Goal: Navigation & Orientation: Go to known website

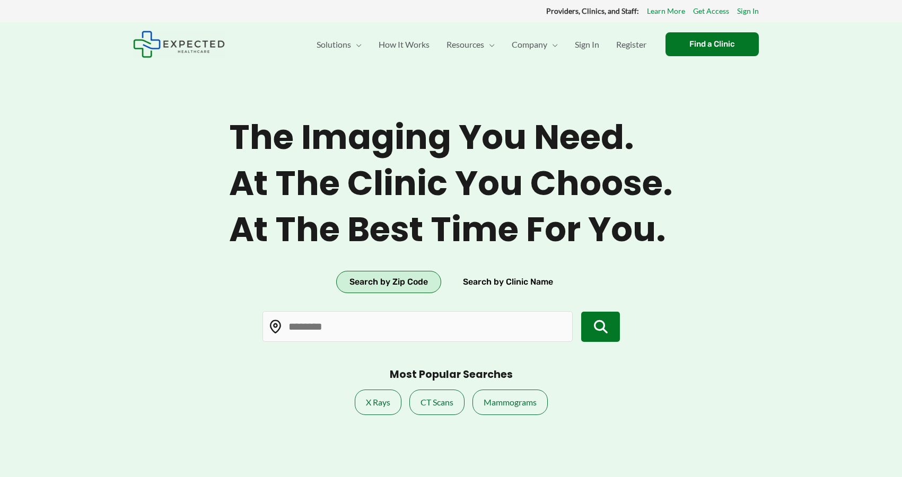
type input "*****"
click at [581, 41] on span "Sign In" at bounding box center [587, 44] width 24 height 37
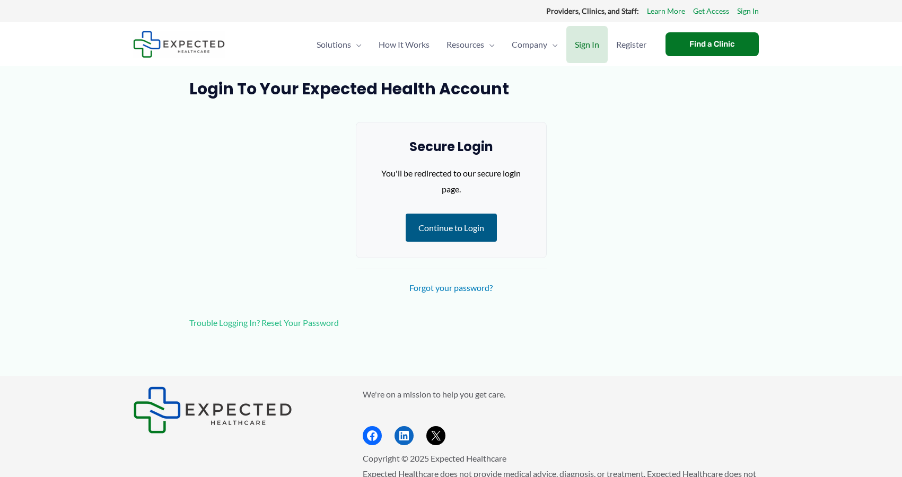
click at [412, 226] on link "Continue to Login" at bounding box center [451, 228] width 91 height 29
